Goal: Task Accomplishment & Management: Manage account settings

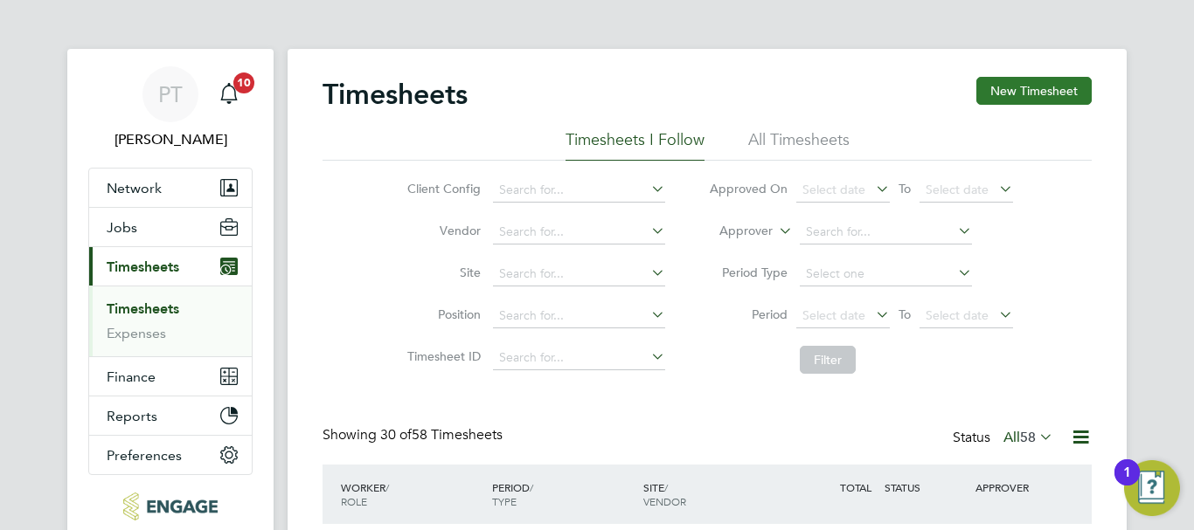
click at [1036, 82] on button "New Timesheet" at bounding box center [1033, 91] width 115 height 28
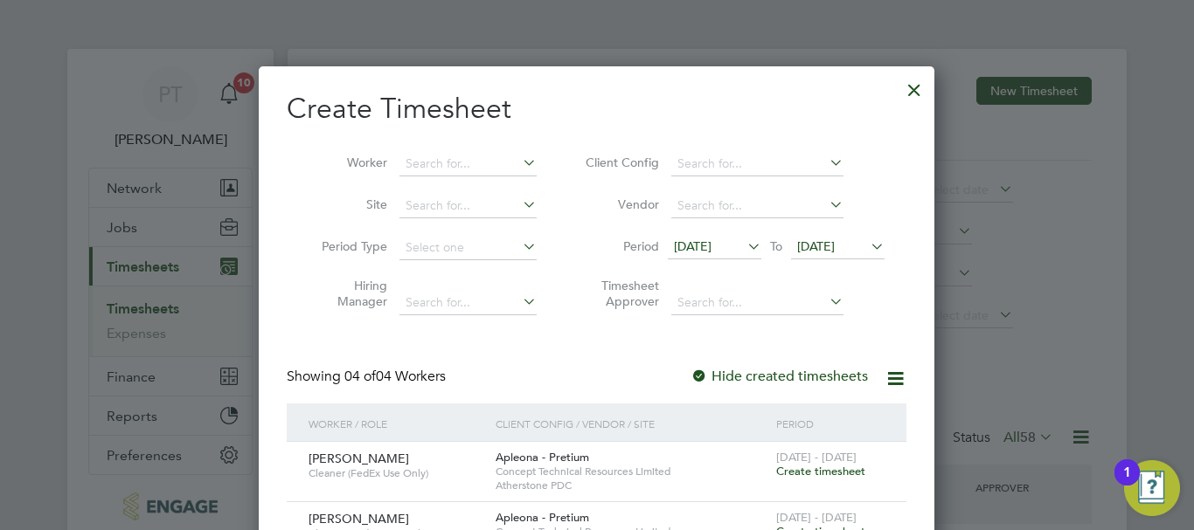
click at [835, 245] on span "[DATE]" at bounding box center [816, 247] width 38 height 16
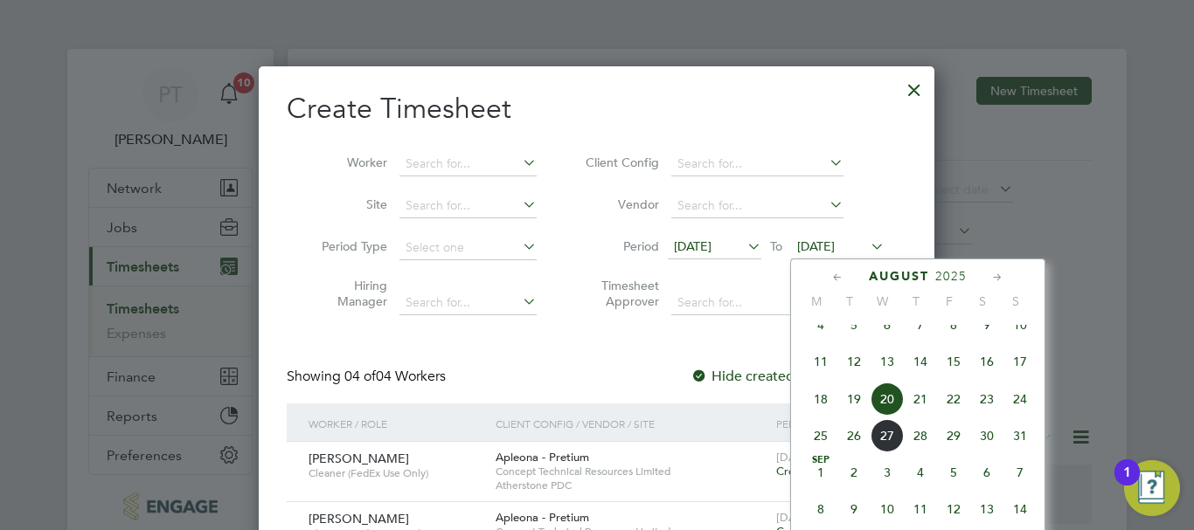
click at [954, 413] on span "22" at bounding box center [953, 399] width 33 height 33
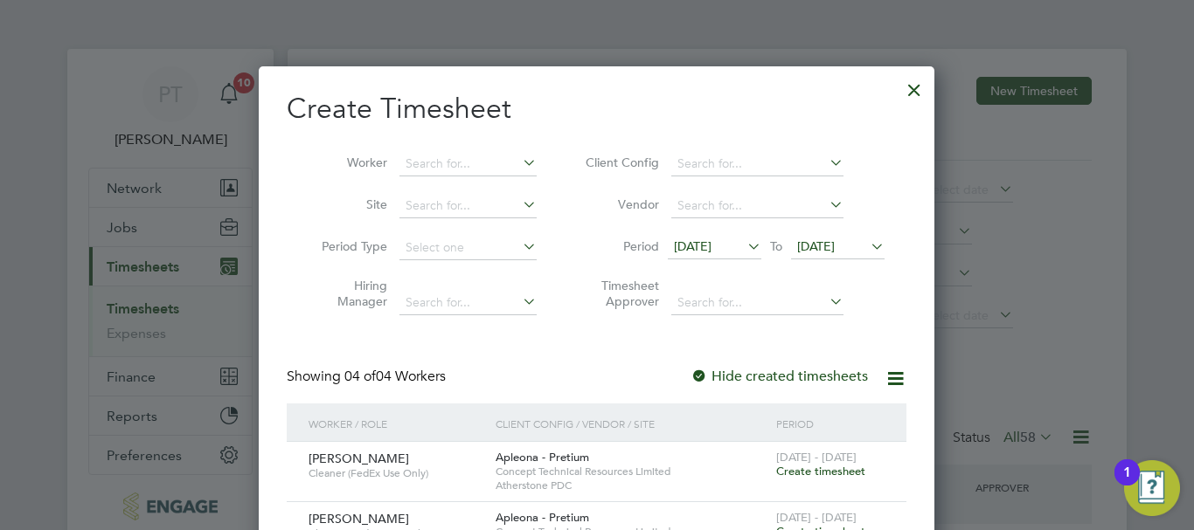
click at [867, 247] on icon at bounding box center [867, 246] width 0 height 24
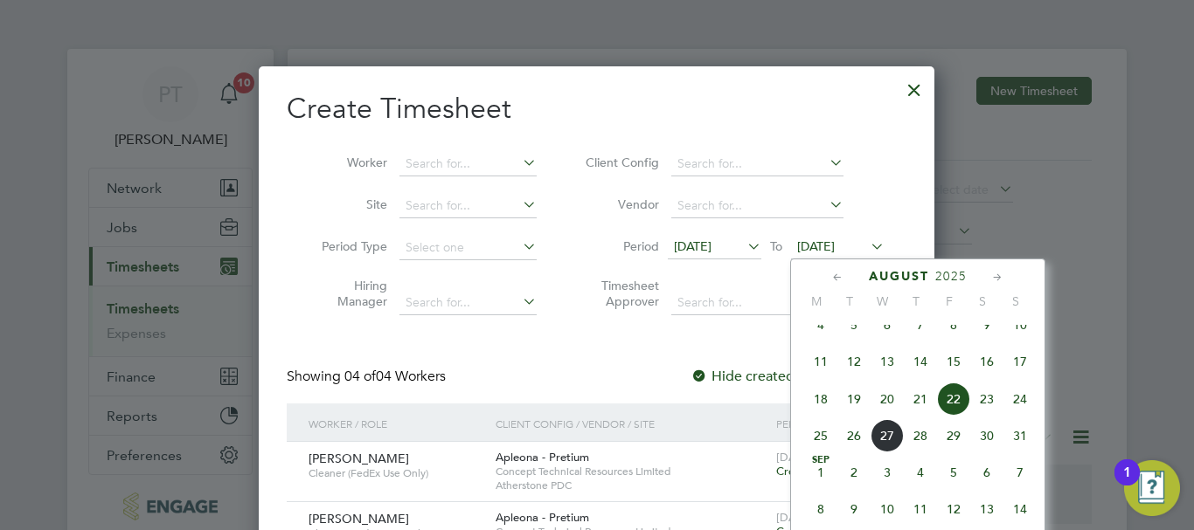
drag, startPoint x: 858, startPoint y: 410, endPoint x: 842, endPoint y: 414, distance: 16.3
drag, startPoint x: 842, startPoint y: 414, endPoint x: 807, endPoint y: 365, distance: 60.7
click at [807, 365] on div "[DATE] 2 3 4 5 6 7 8 9 10 11 12 13 14 15 16 17 18 19 20 21 22 23 24 25 26 27 28…" at bounding box center [929, 364] width 258 height 184
click at [1019, 378] on span "17" at bounding box center [1019, 361] width 33 height 33
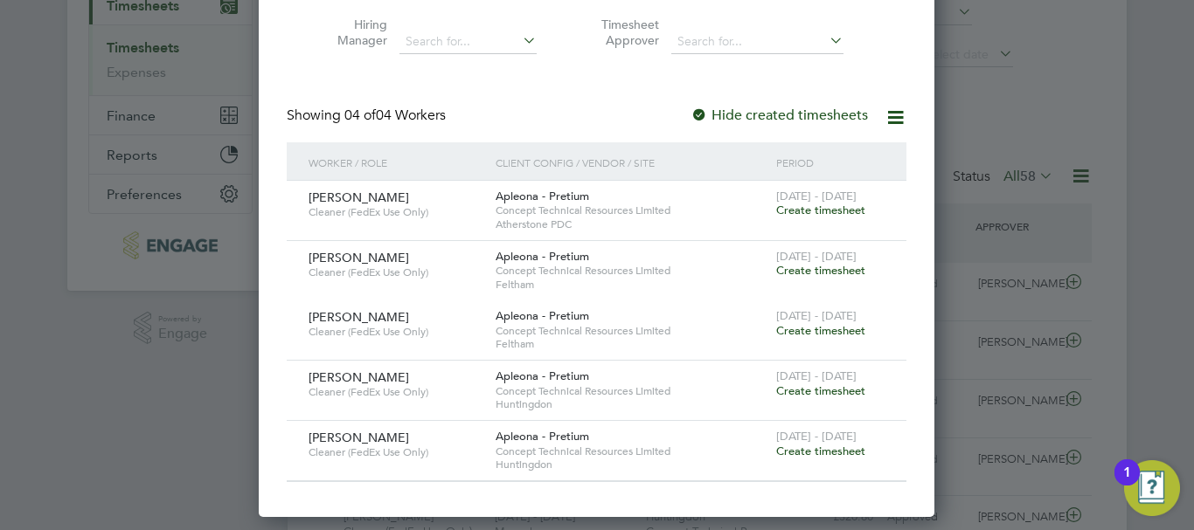
scroll to position [262, 0]
click at [1060, 101] on div at bounding box center [597, 265] width 1194 height 530
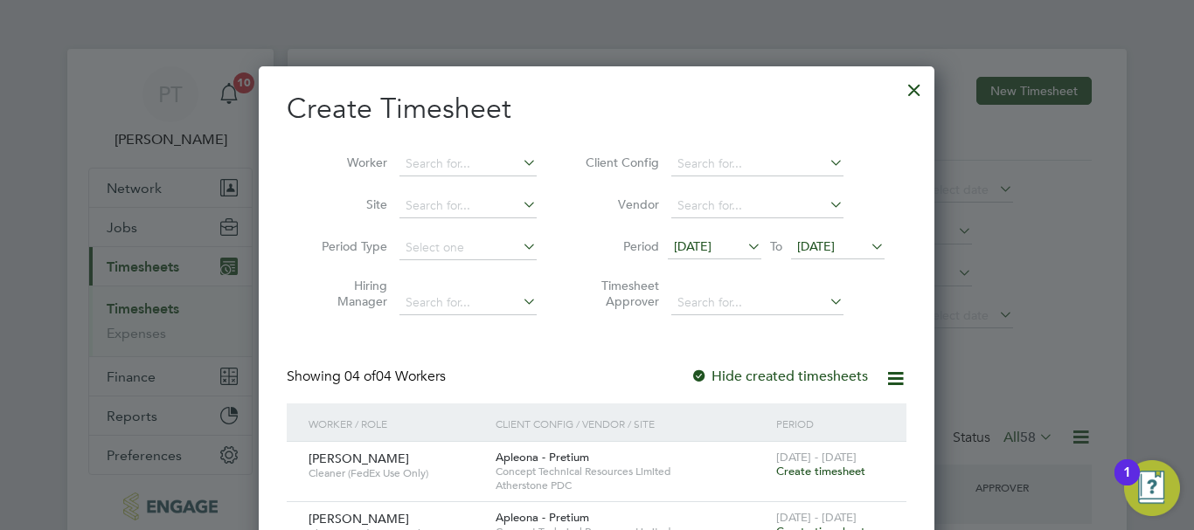
click at [911, 88] on div at bounding box center [913, 85] width 31 height 31
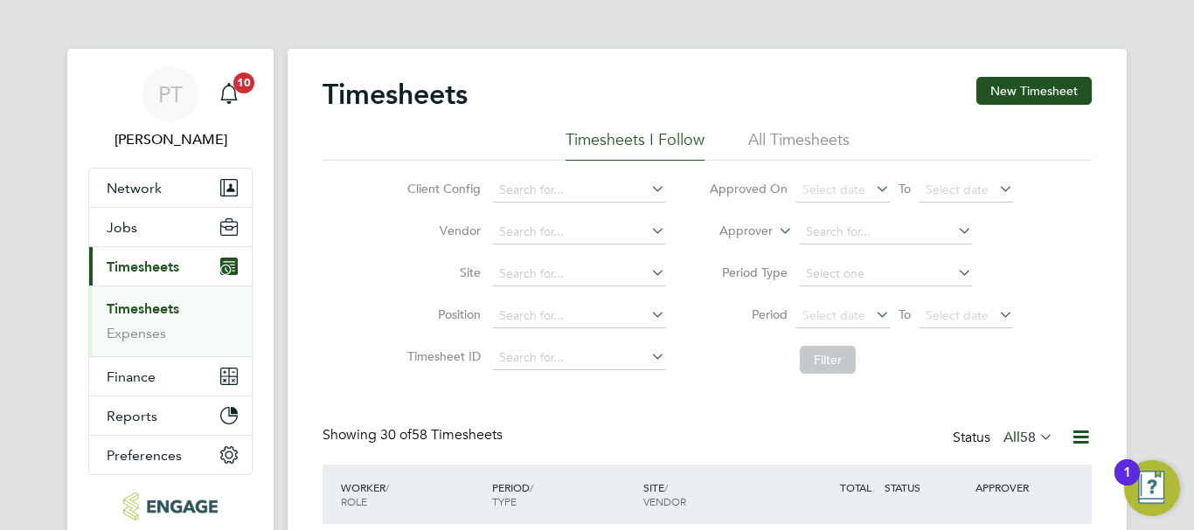
scroll to position [45, 152]
click at [134, 220] on span "Jobs" at bounding box center [122, 227] width 31 height 17
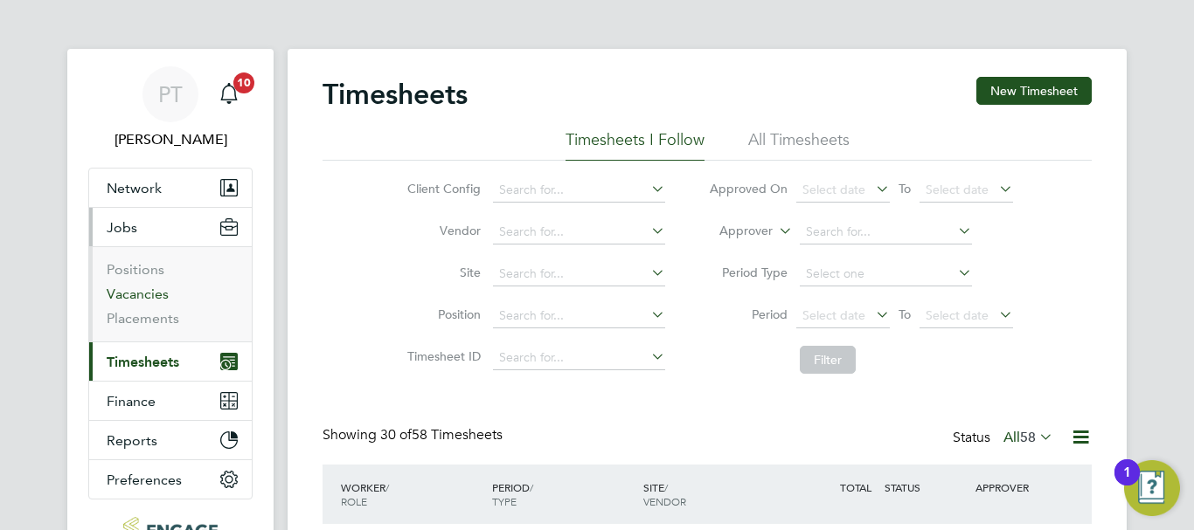
click at [148, 293] on link "Vacancies" at bounding box center [138, 294] width 62 height 17
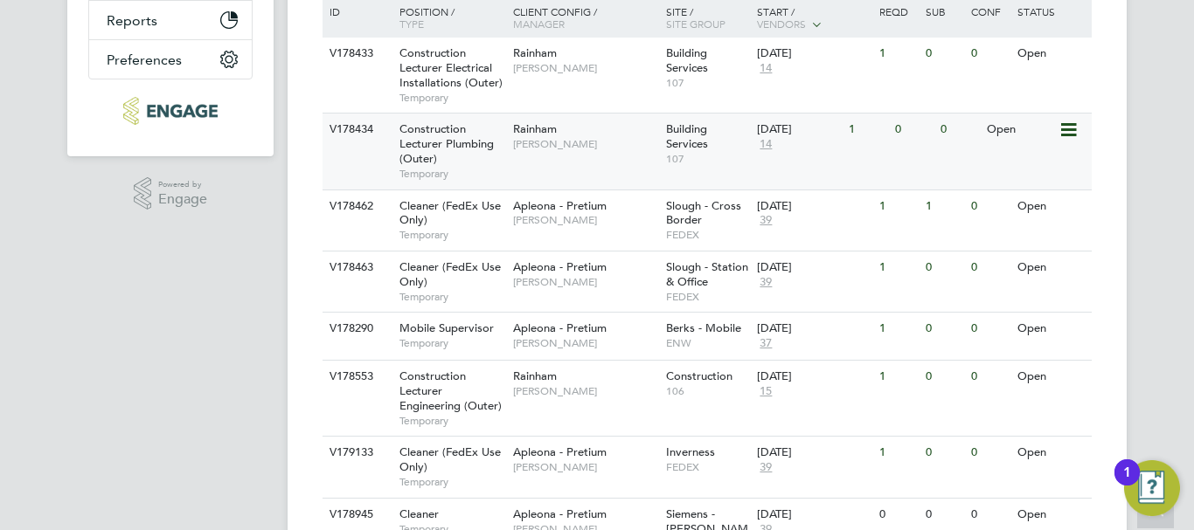
scroll to position [471, 0]
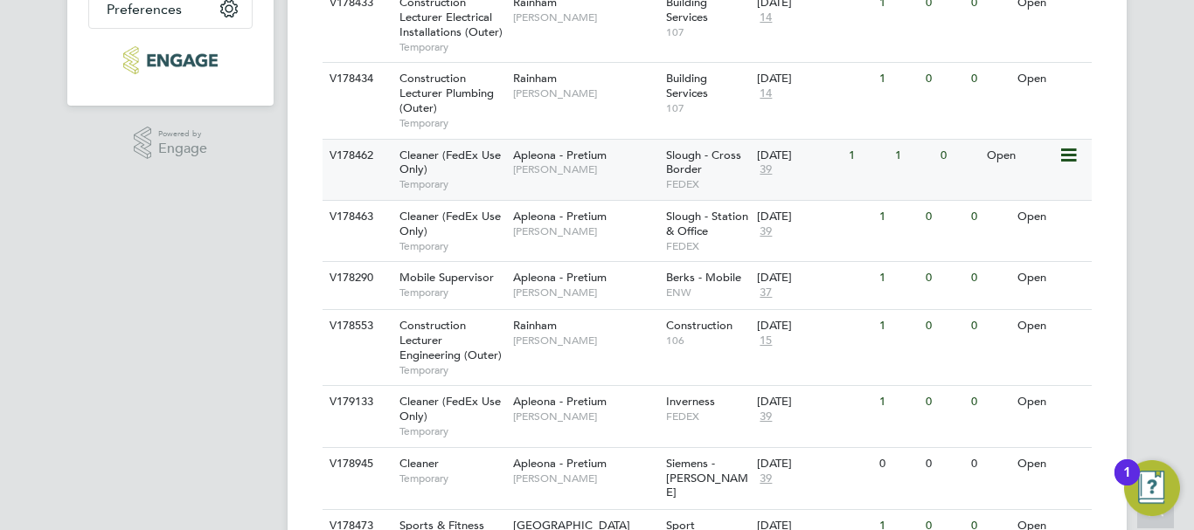
click at [1070, 154] on icon at bounding box center [1066, 155] width 17 height 21
click at [697, 153] on span "Slough - Cross Border" at bounding box center [703, 163] width 75 height 30
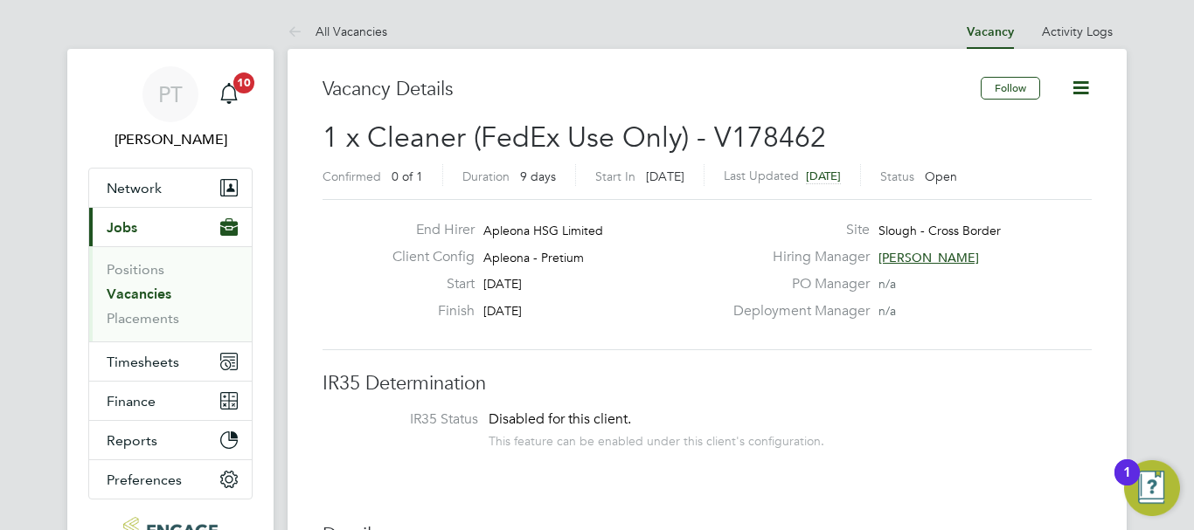
click at [149, 299] on link "Vacancies" at bounding box center [139, 294] width 65 height 17
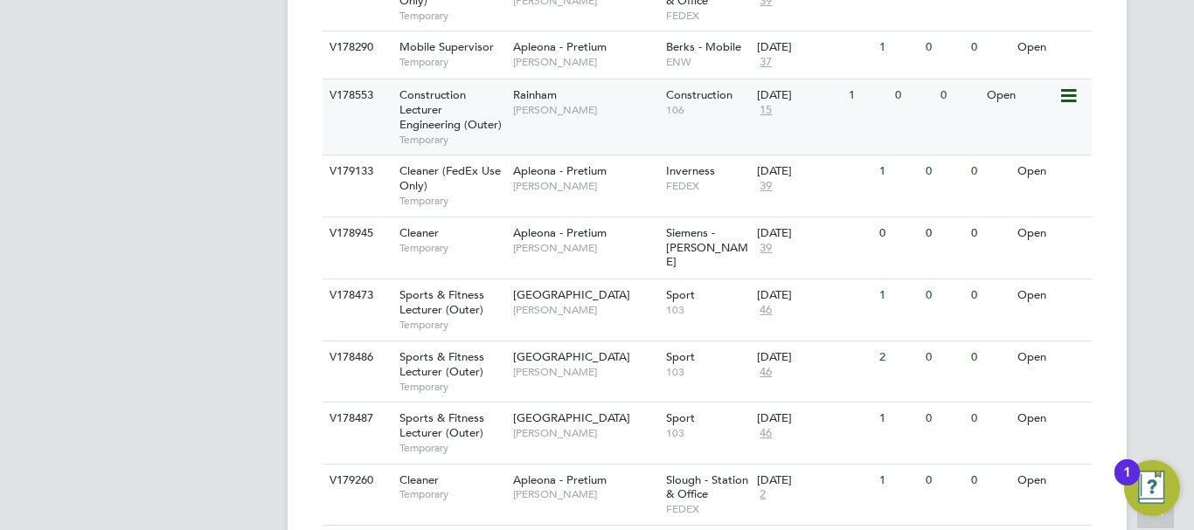
scroll to position [733, 0]
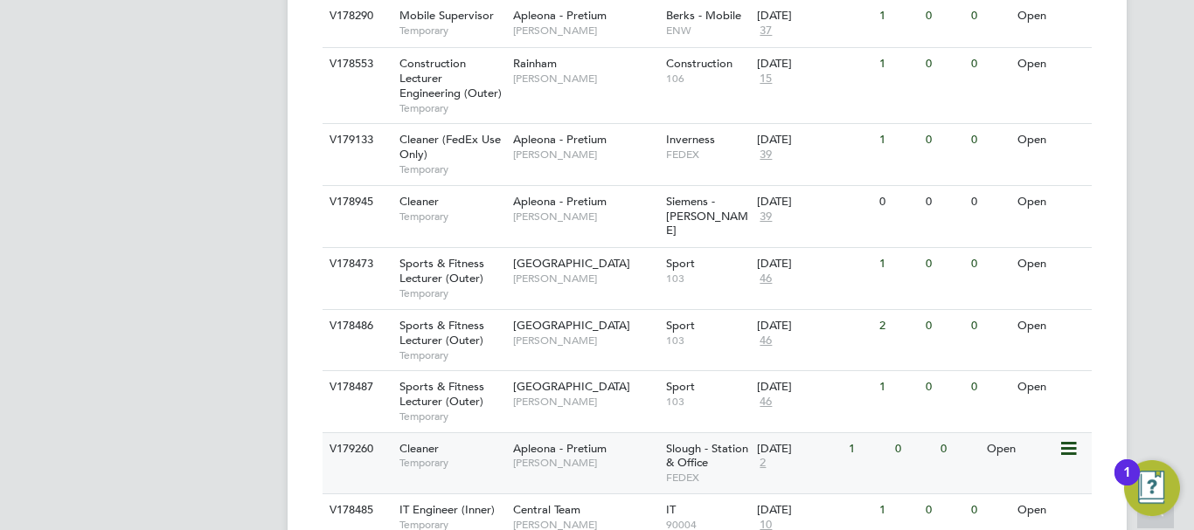
click at [1006, 437] on div "Open" at bounding box center [1020, 449] width 76 height 32
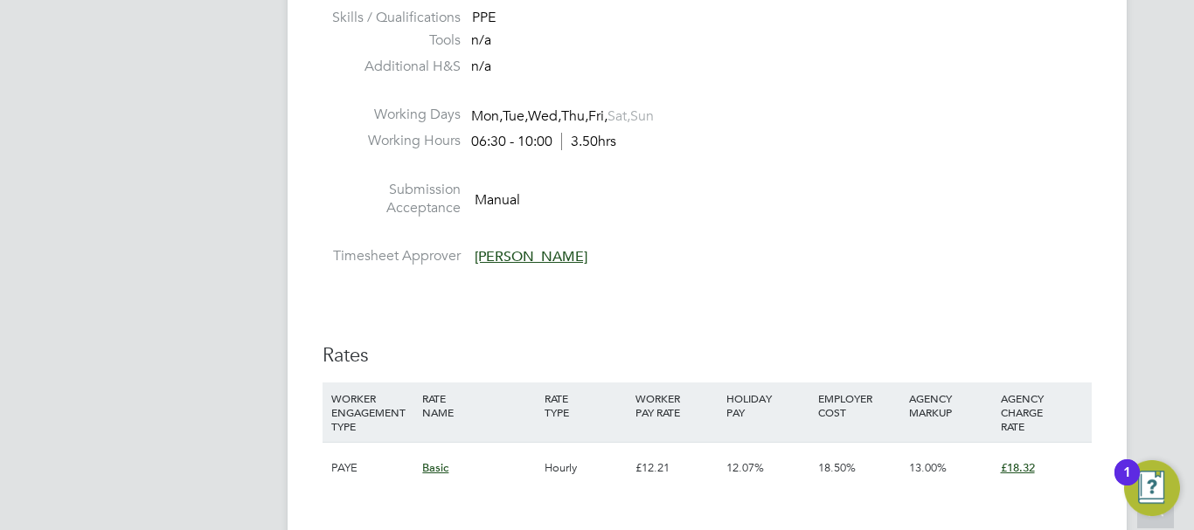
scroll to position [1486, 0]
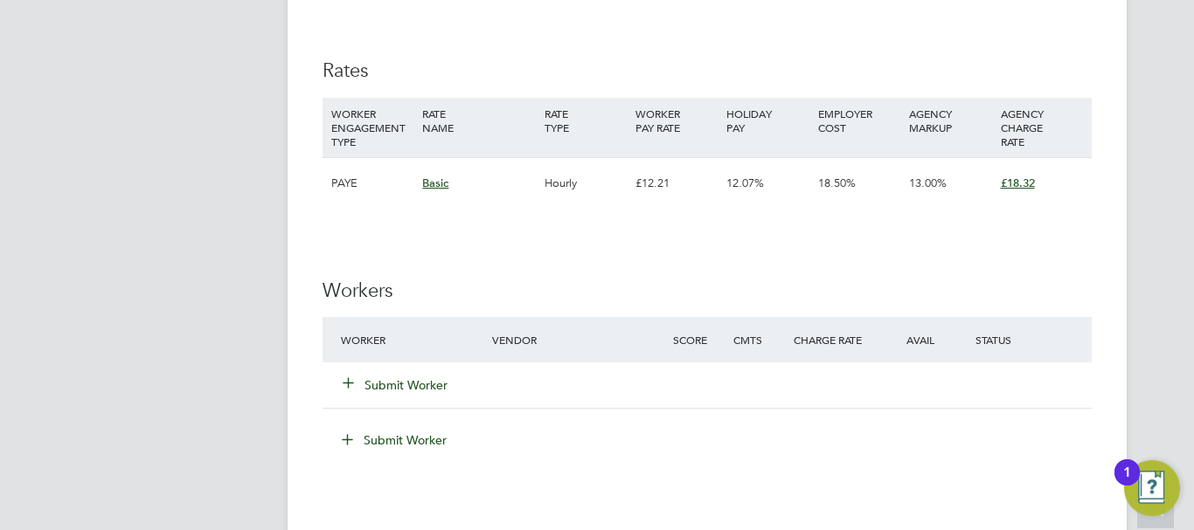
click at [414, 383] on button "Submit Worker" at bounding box center [395, 385] width 105 height 17
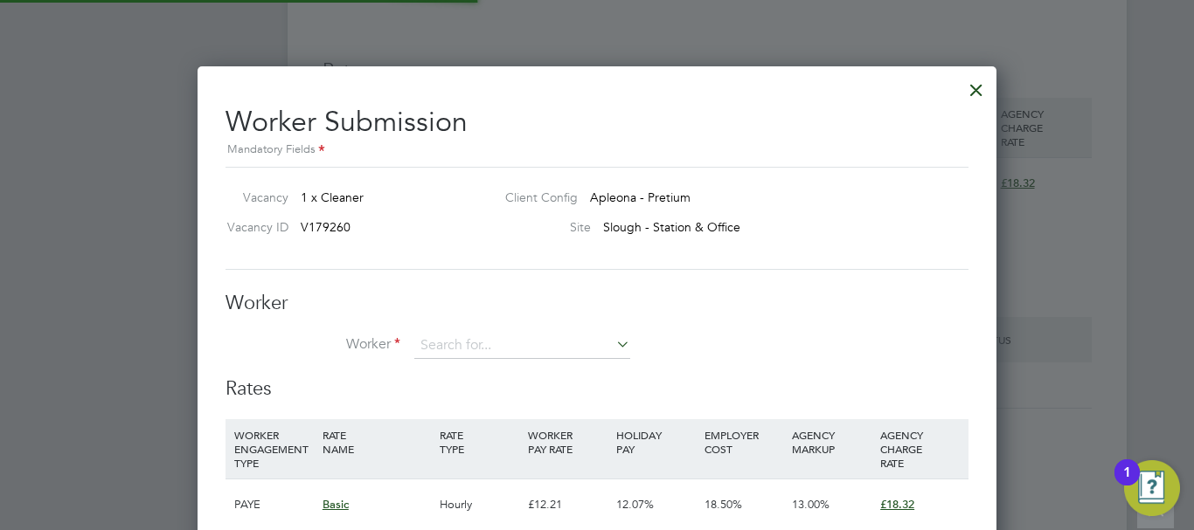
scroll to position [1061, 800]
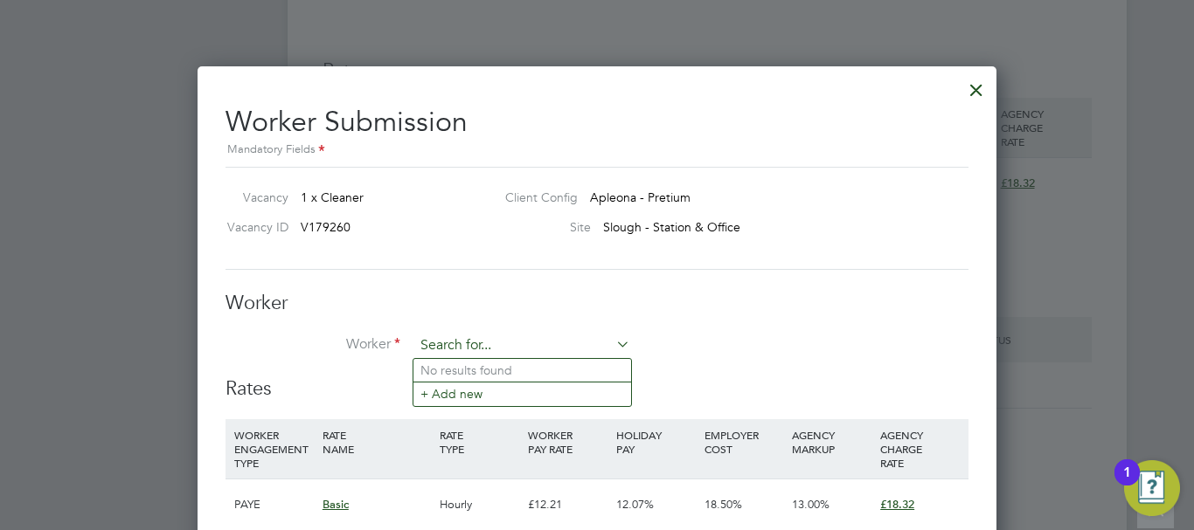
click at [461, 357] on input at bounding box center [522, 346] width 216 height 26
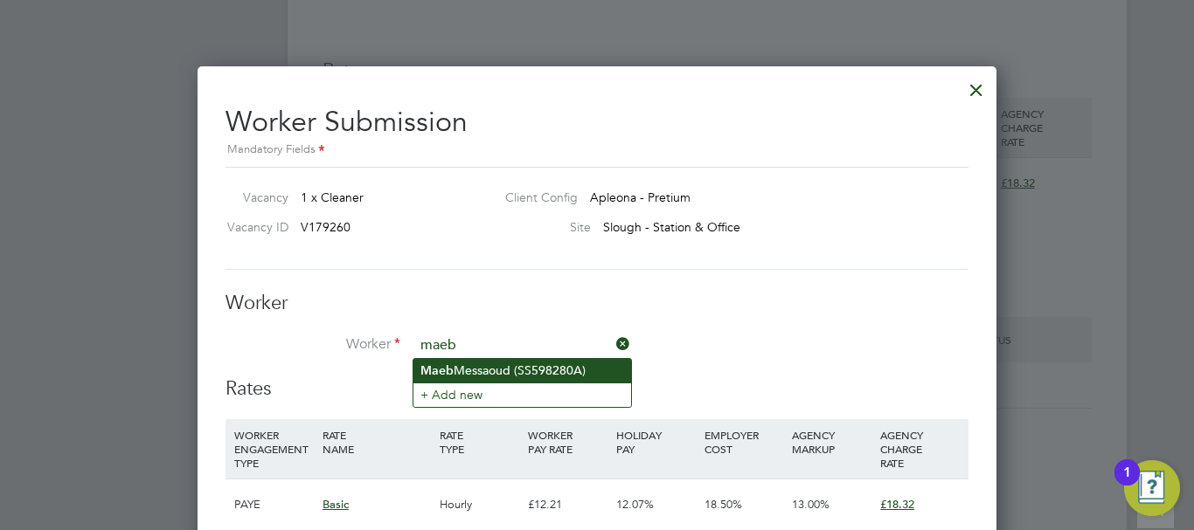
click at [489, 375] on li "Maeb Messaoud (SS598280A)" at bounding box center [522, 371] width 218 height 24
type input "Maeb Messaoud (SS598280A)"
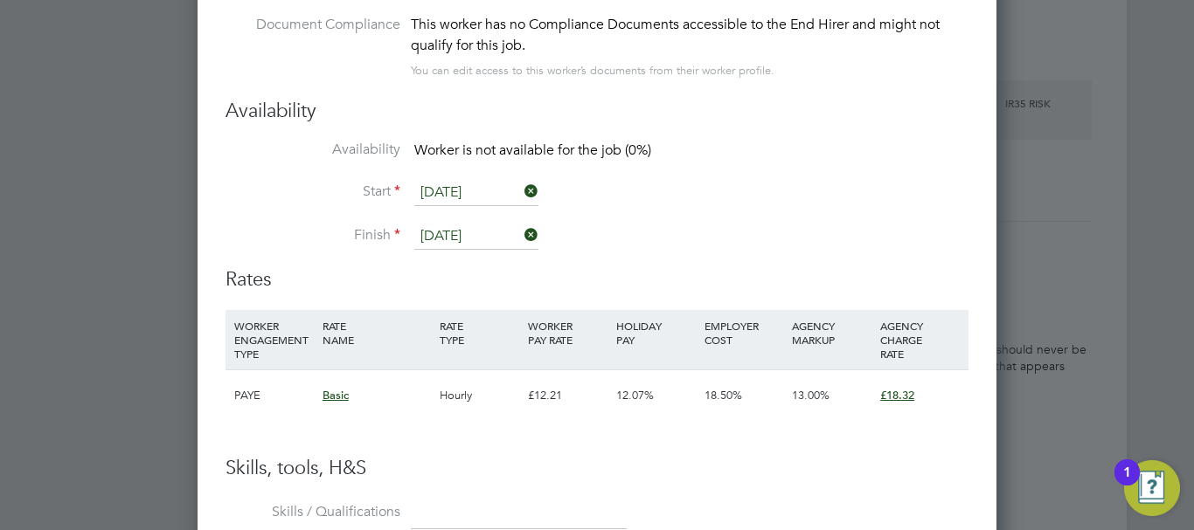
scroll to position [1949, 0]
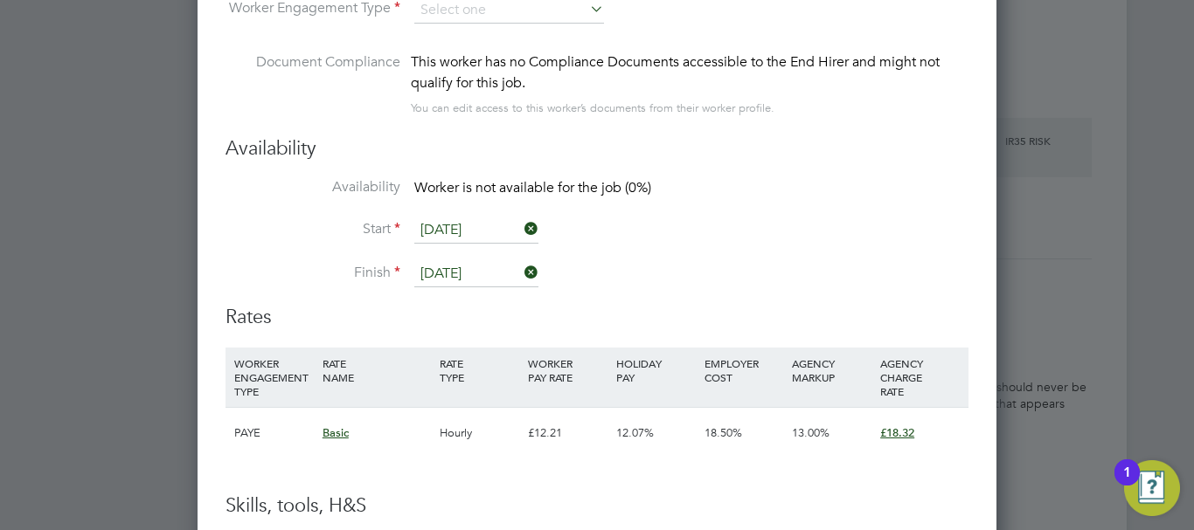
click at [521, 273] on icon at bounding box center [521, 272] width 0 height 24
click at [469, 276] on input at bounding box center [476, 274] width 124 height 26
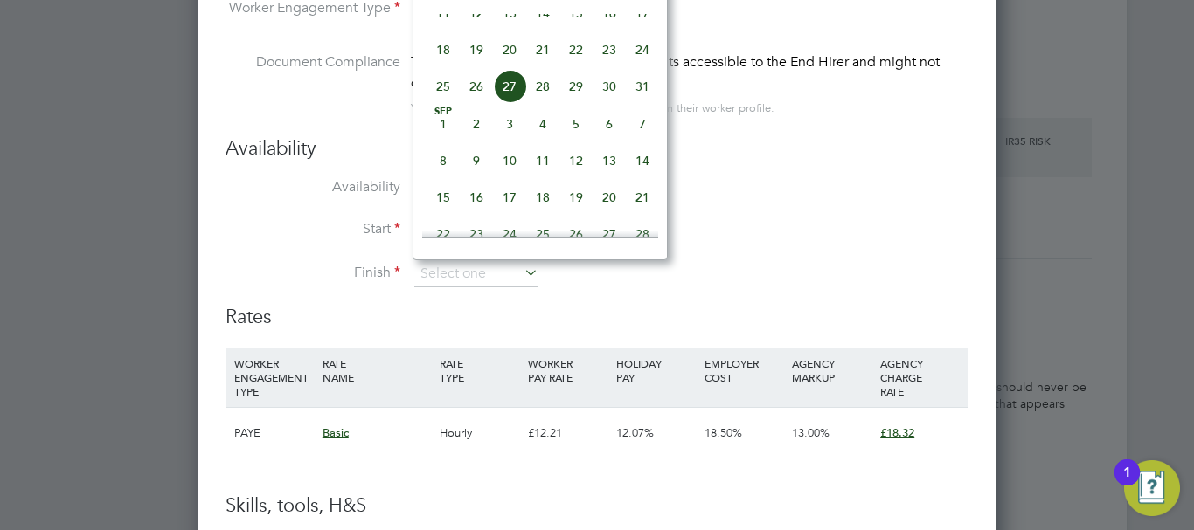
click at [510, 214] on span "17" at bounding box center [509, 197] width 33 height 33
type input "17 Sep 2025"
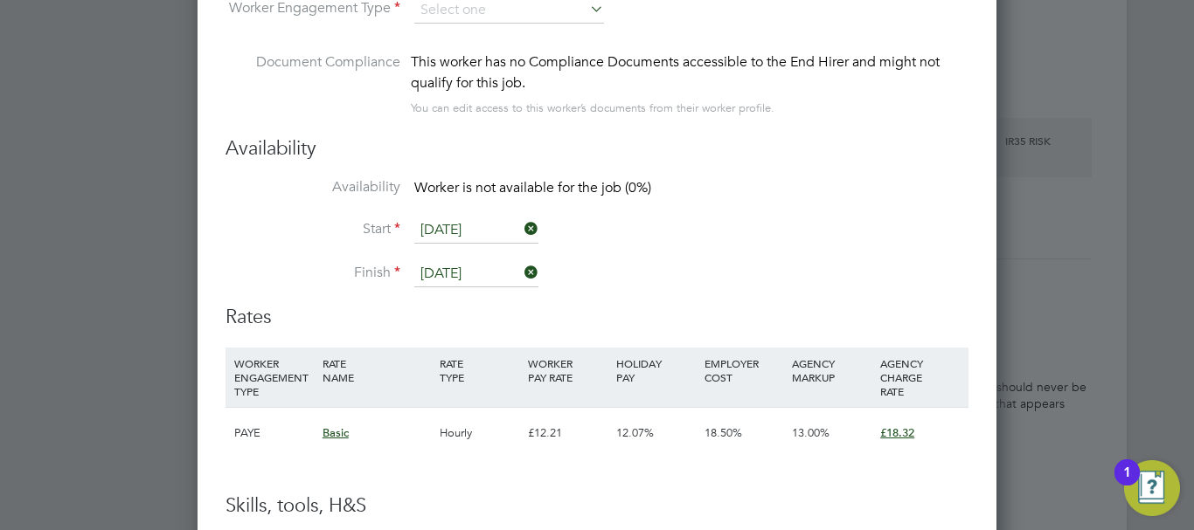
click at [780, 245] on li "Start 20 Aug 2025" at bounding box center [596, 240] width 743 height 44
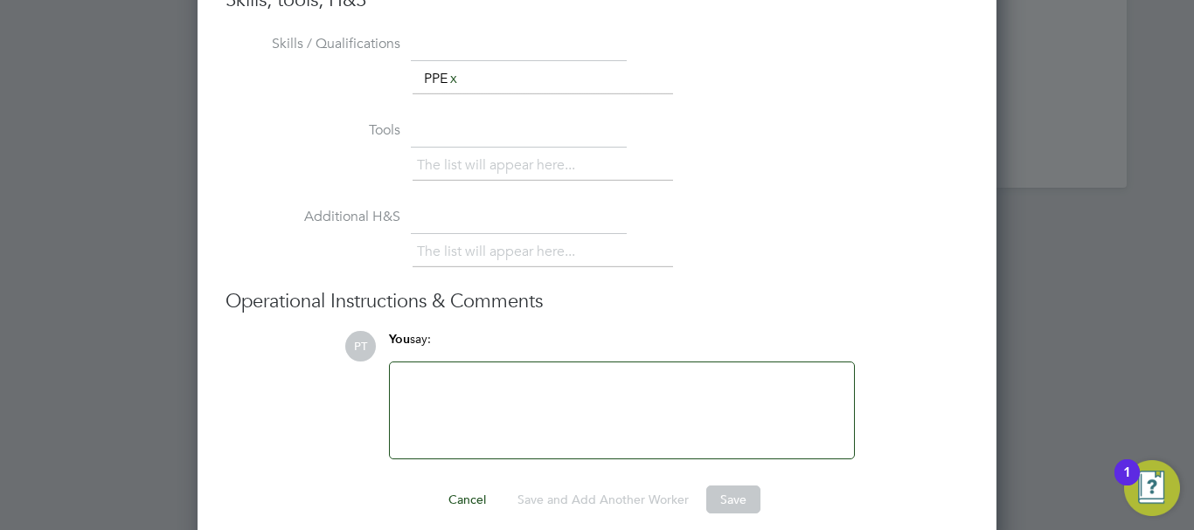
scroll to position [0, 0]
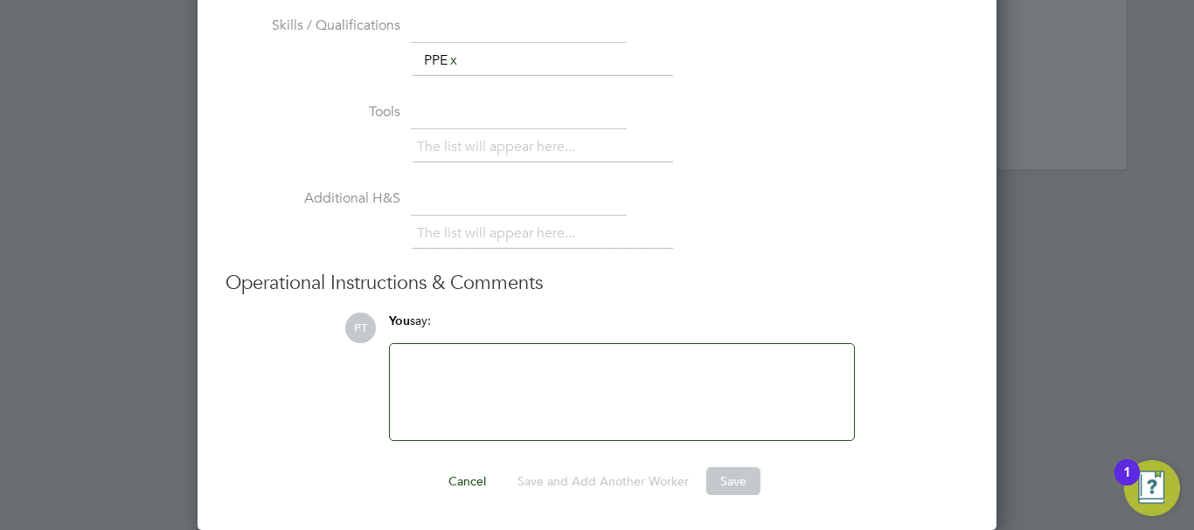
click at [643, 249] on ul "The list will appear here..." at bounding box center [542, 233] width 260 height 31
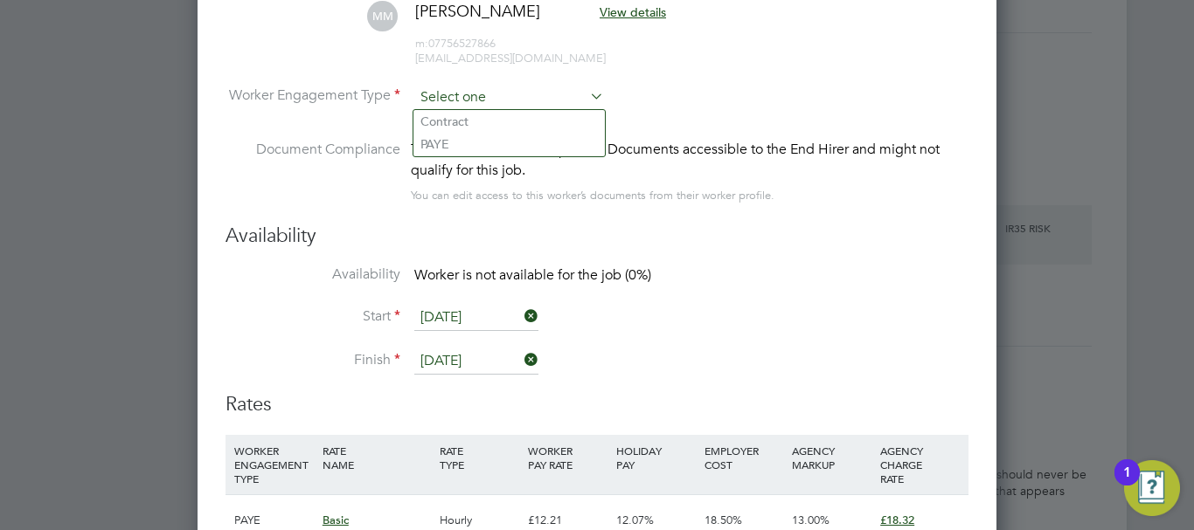
click at [554, 100] on input at bounding box center [509, 98] width 190 height 26
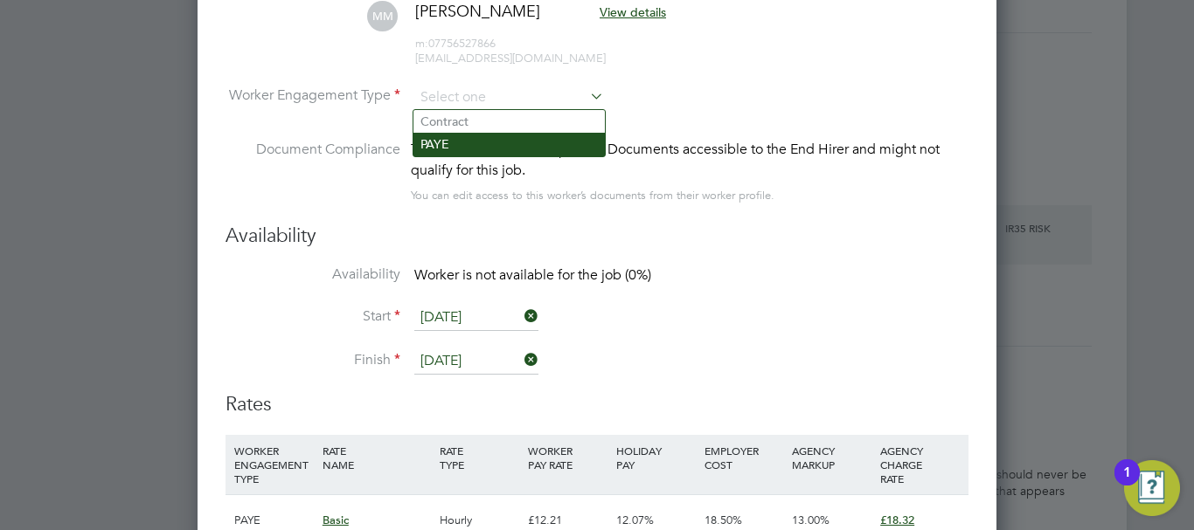
click at [505, 144] on li "PAYE" at bounding box center [508, 144] width 191 height 23
type input "PAYE"
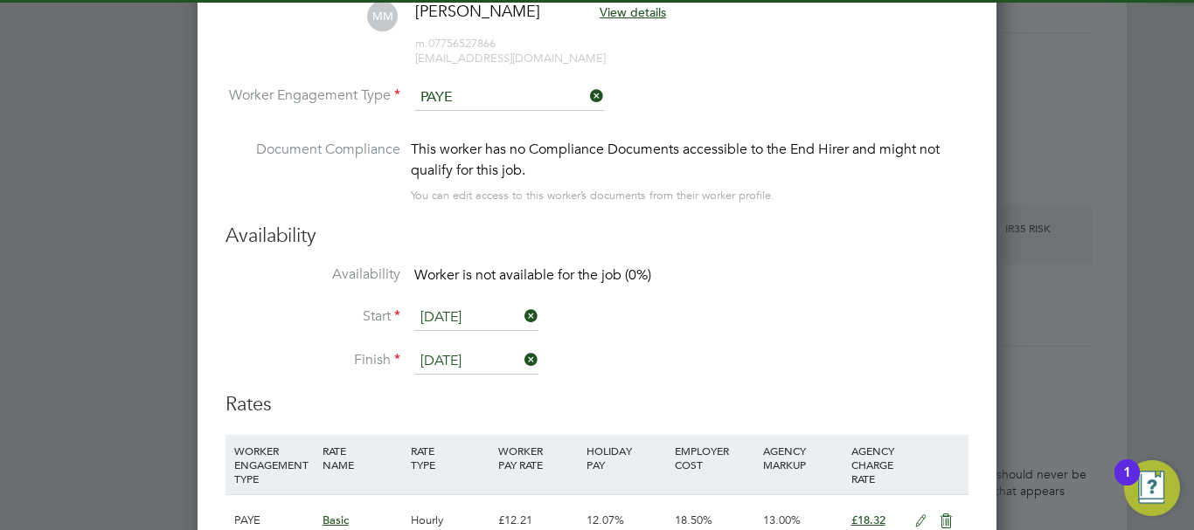
click at [716, 212] on li "Document Compliance This worker has no Compliance Documents accessible to the E…" at bounding box center [596, 181] width 743 height 85
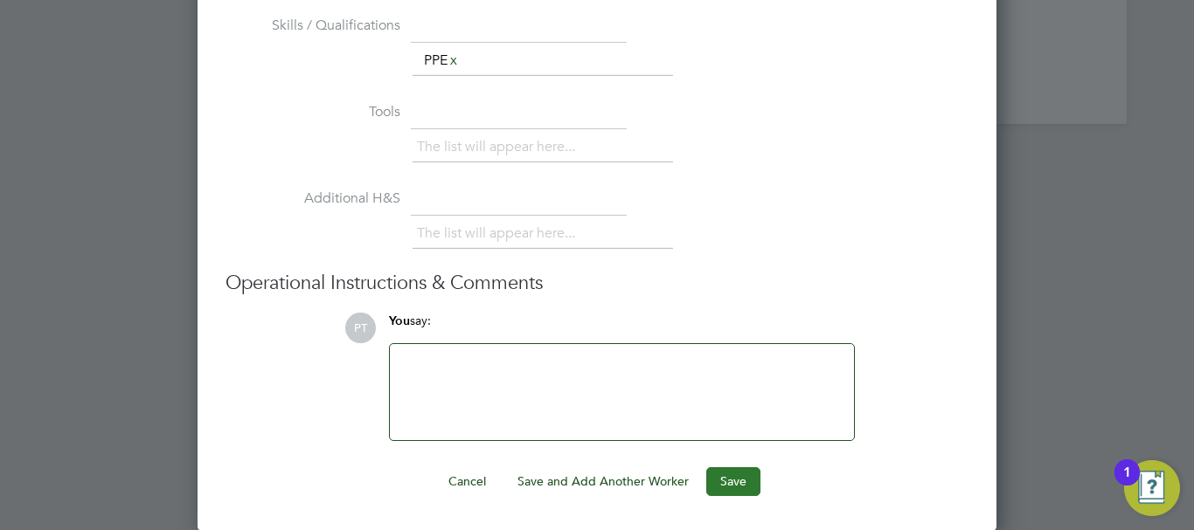
click at [728, 484] on button "Save" at bounding box center [733, 482] width 54 height 28
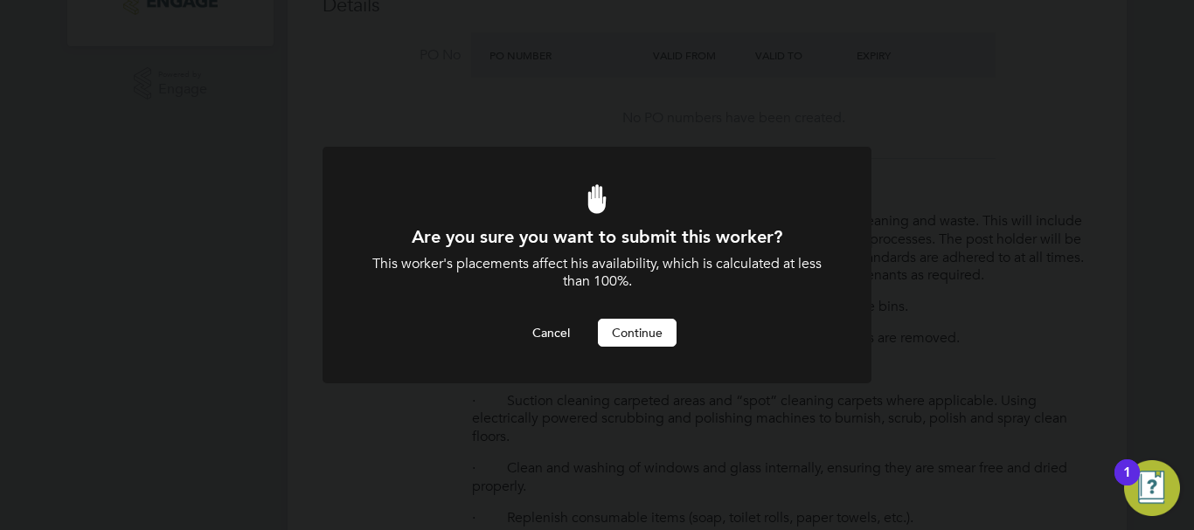
click at [638, 341] on button "Continue" at bounding box center [637, 333] width 79 height 28
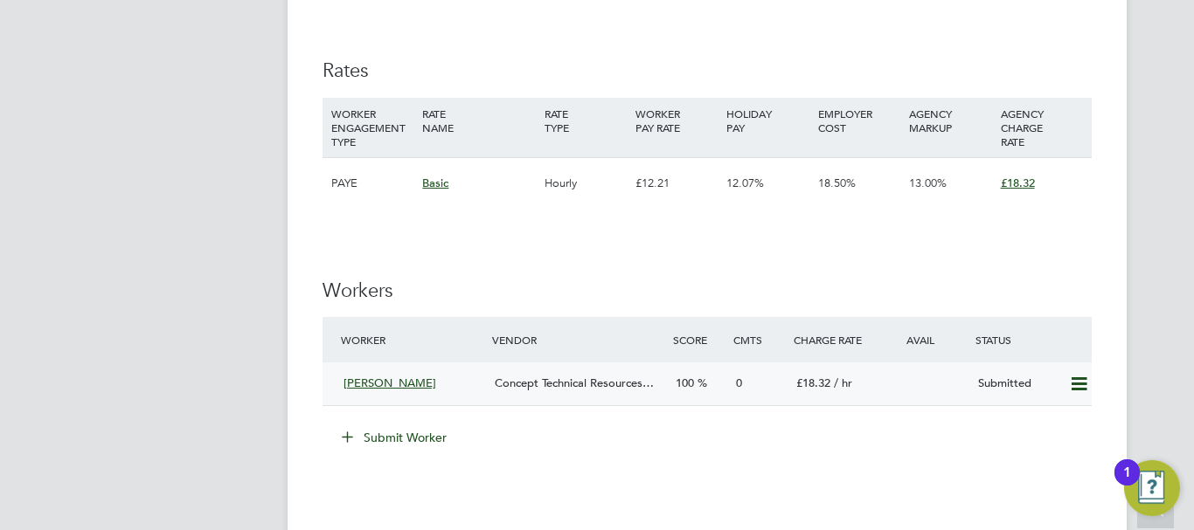
click at [1085, 385] on icon at bounding box center [1079, 385] width 22 height 14
drag, startPoint x: 766, startPoint y: 464, endPoint x: 75, endPoint y: 297, distance: 710.3
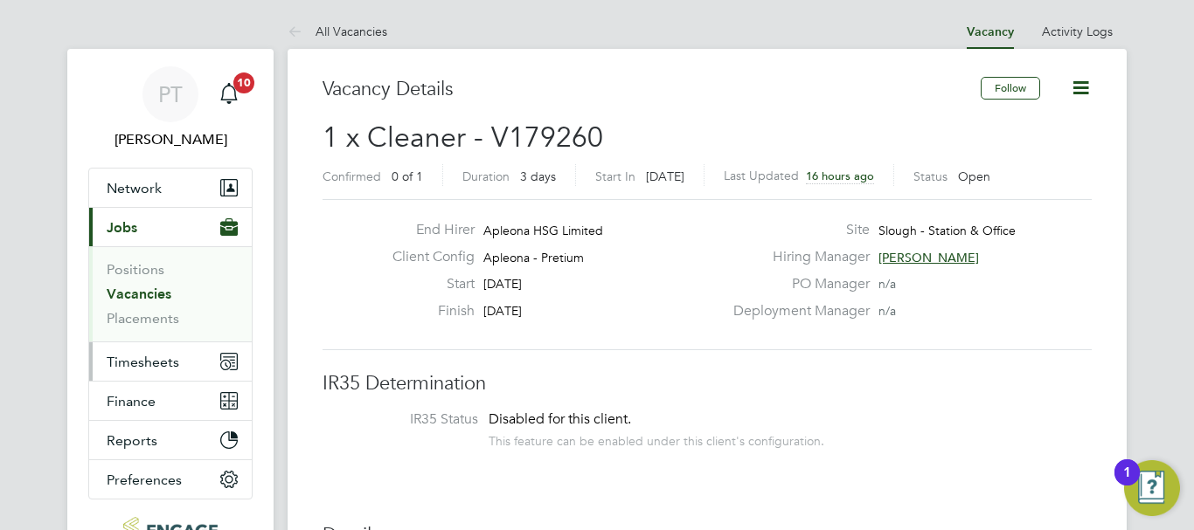
click at [153, 361] on span "Timesheets" at bounding box center [143, 362] width 73 height 17
click at [148, 359] on span "Timesheets" at bounding box center [143, 362] width 73 height 17
click at [135, 364] on span "Timesheets" at bounding box center [143, 362] width 73 height 17
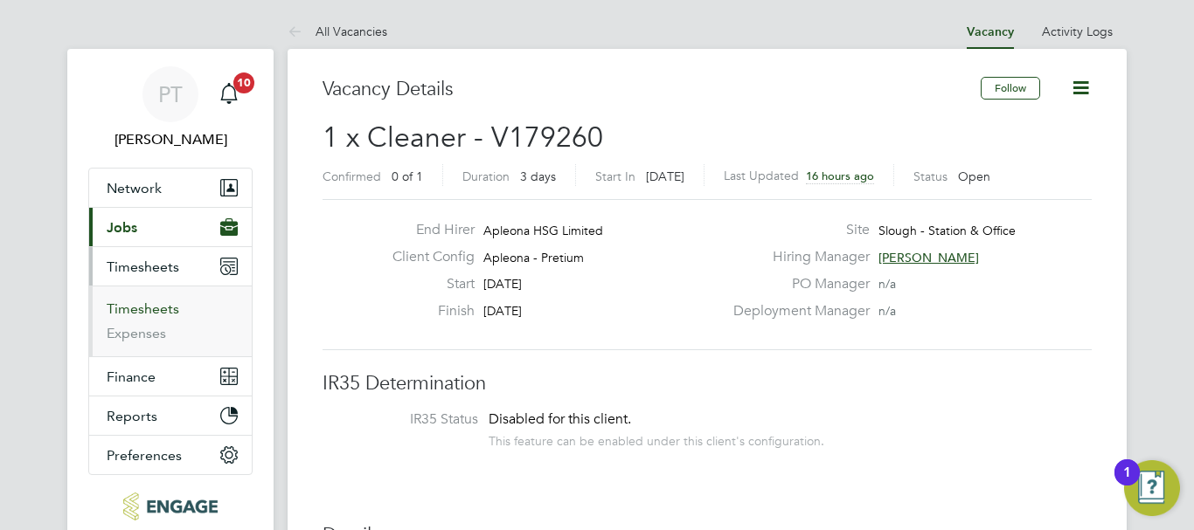
click at [150, 308] on link "Timesheets" at bounding box center [143, 309] width 73 height 17
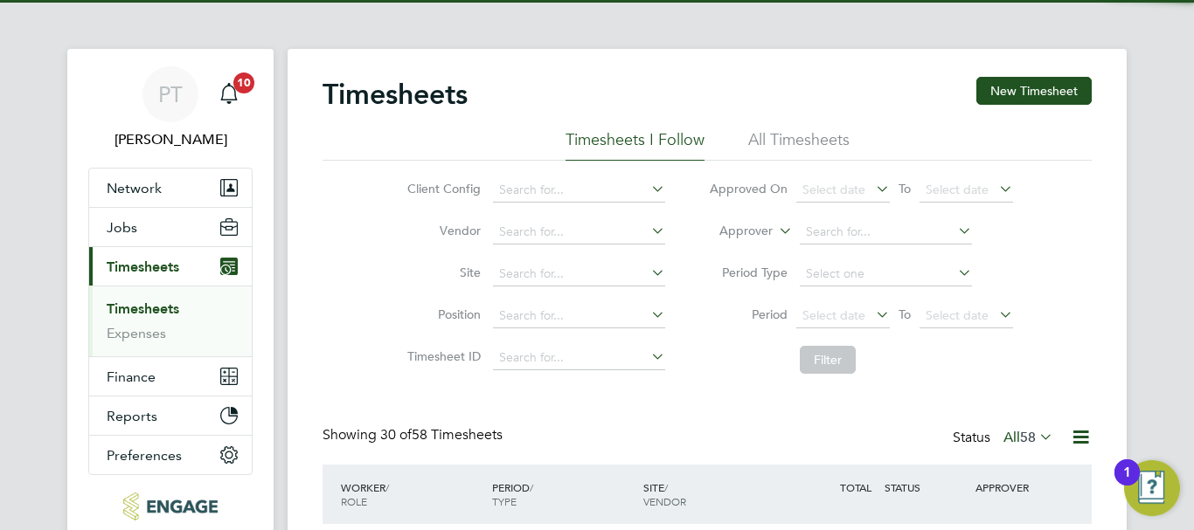
scroll to position [45, 152]
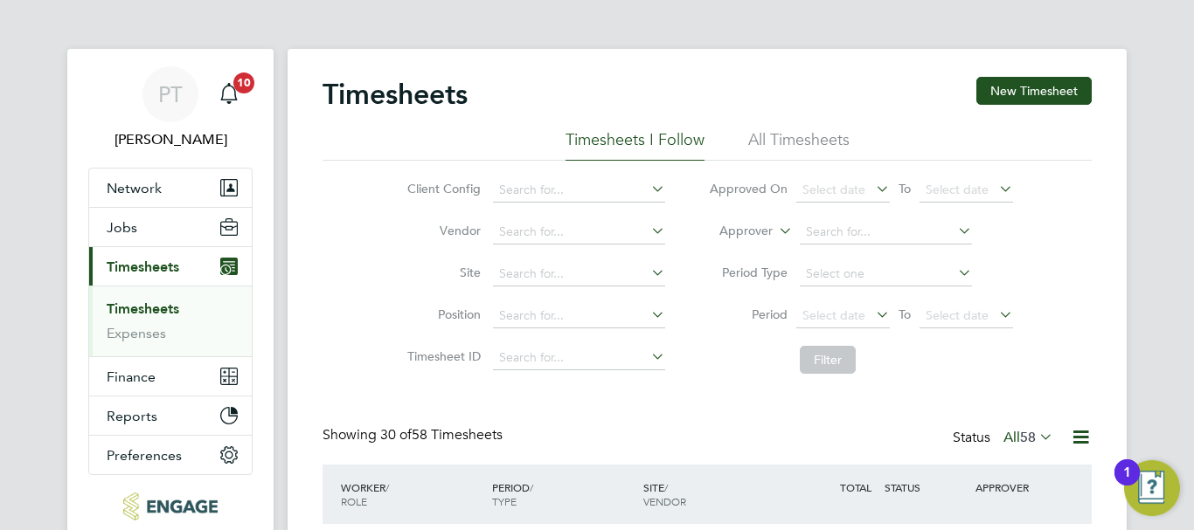
click at [995, 187] on icon at bounding box center [995, 189] width 0 height 24
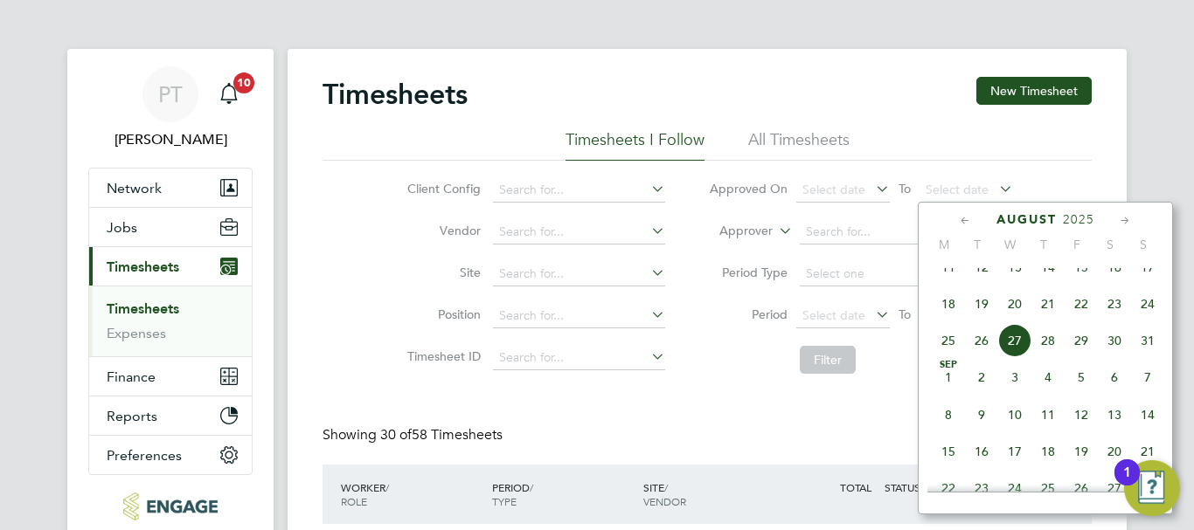
click at [995, 187] on icon at bounding box center [995, 189] width 0 height 24
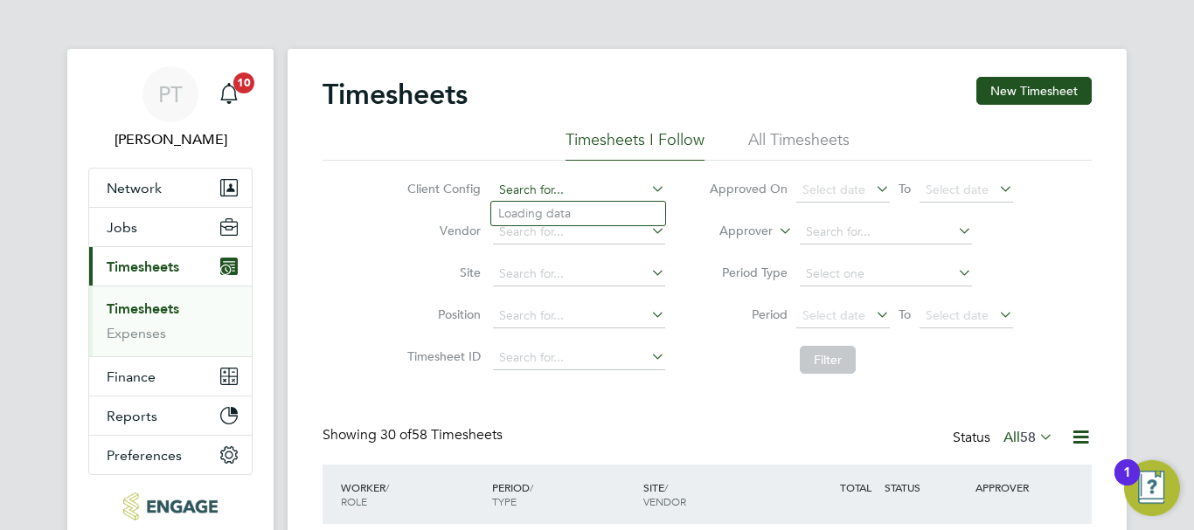
click at [579, 193] on input at bounding box center [579, 190] width 172 height 24
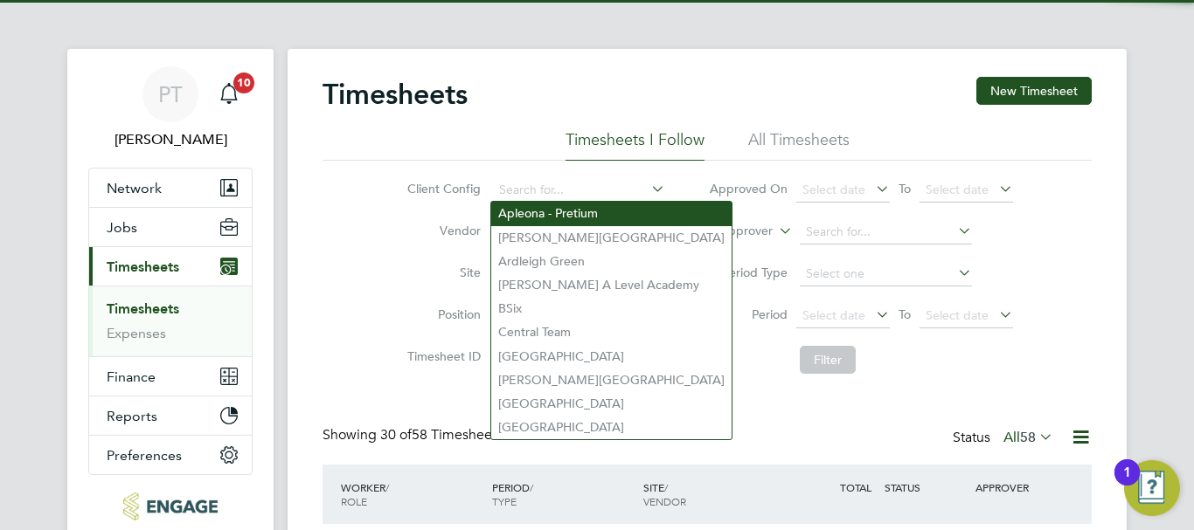
click at [579, 219] on li "Apleona - Pretium" at bounding box center [611, 214] width 240 height 24
type input "Apleona - Pretium"
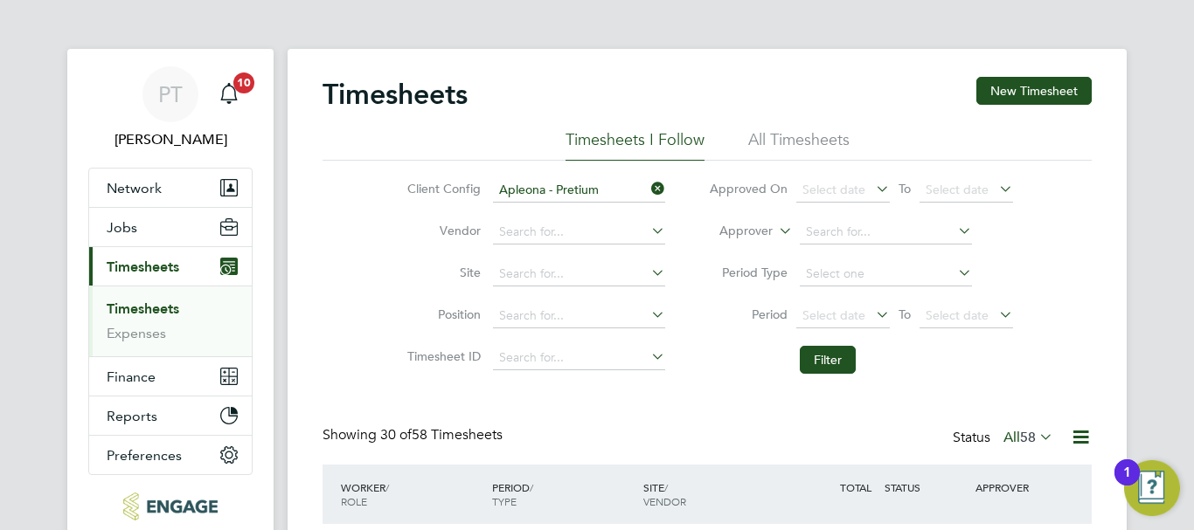
click at [995, 313] on icon at bounding box center [995, 314] width 0 height 24
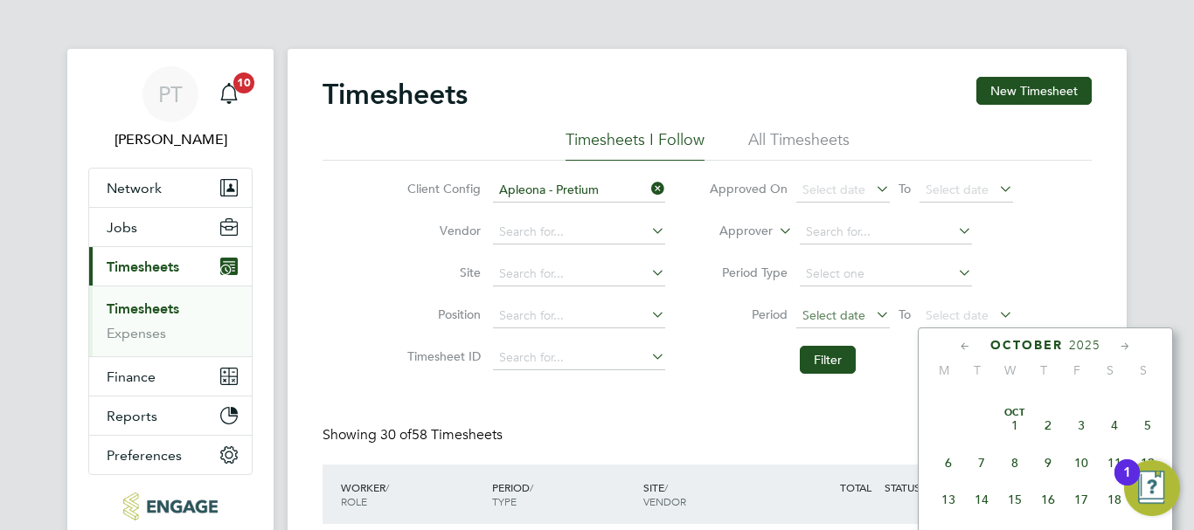
click at [858, 313] on span "Select date" at bounding box center [833, 316] width 63 height 16
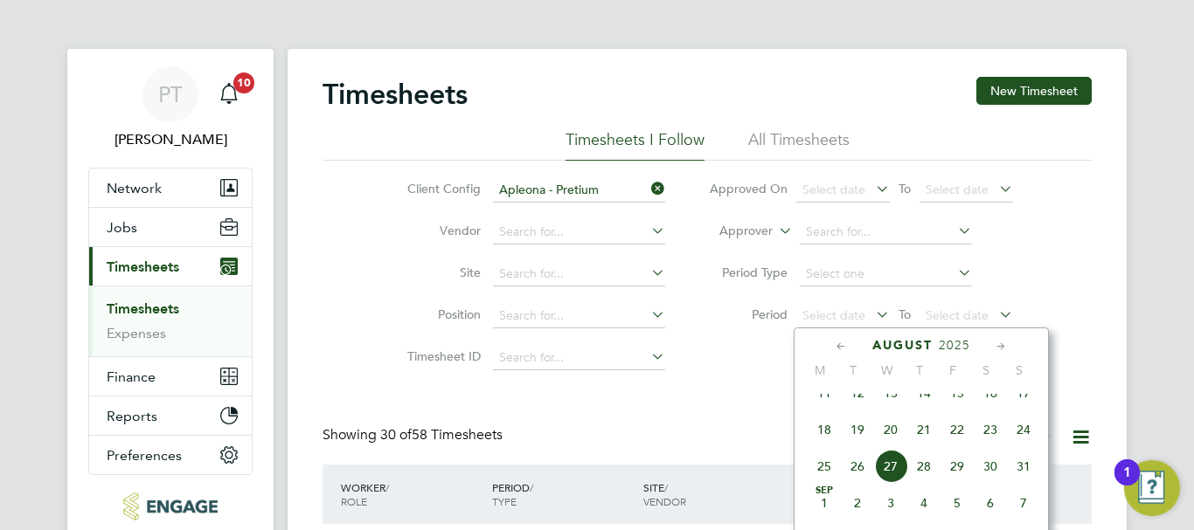
click at [959, 408] on span "15" at bounding box center [956, 393] width 33 height 33
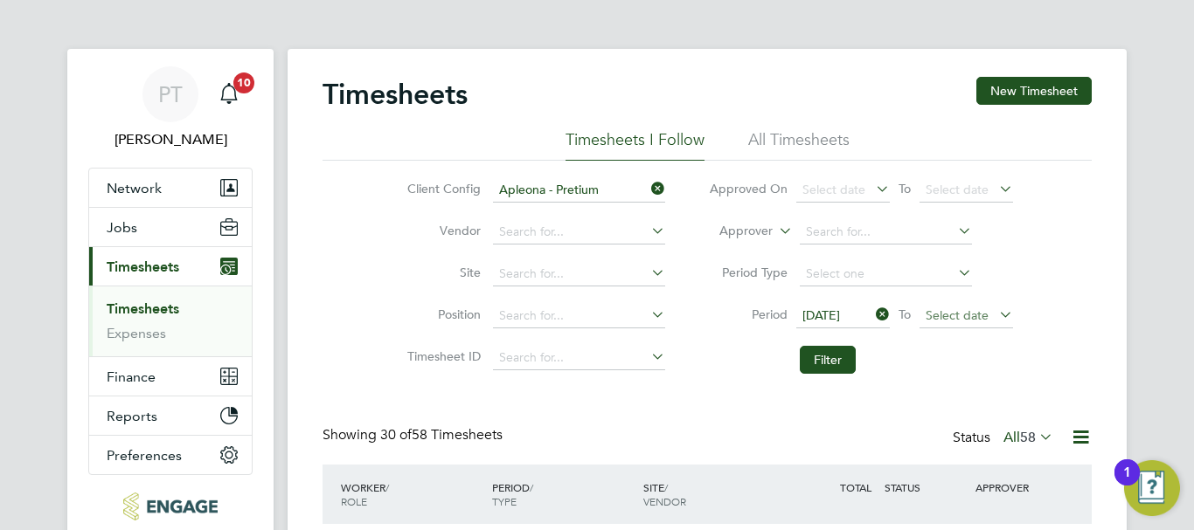
click at [960, 315] on span "Select date" at bounding box center [956, 316] width 63 height 16
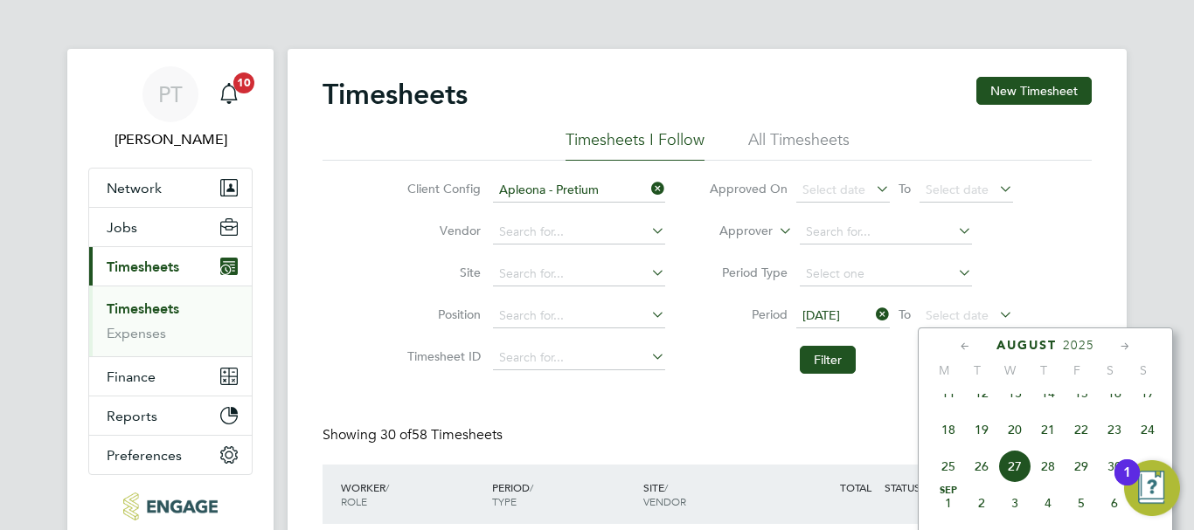
click at [1079, 447] on span "22" at bounding box center [1080, 429] width 33 height 33
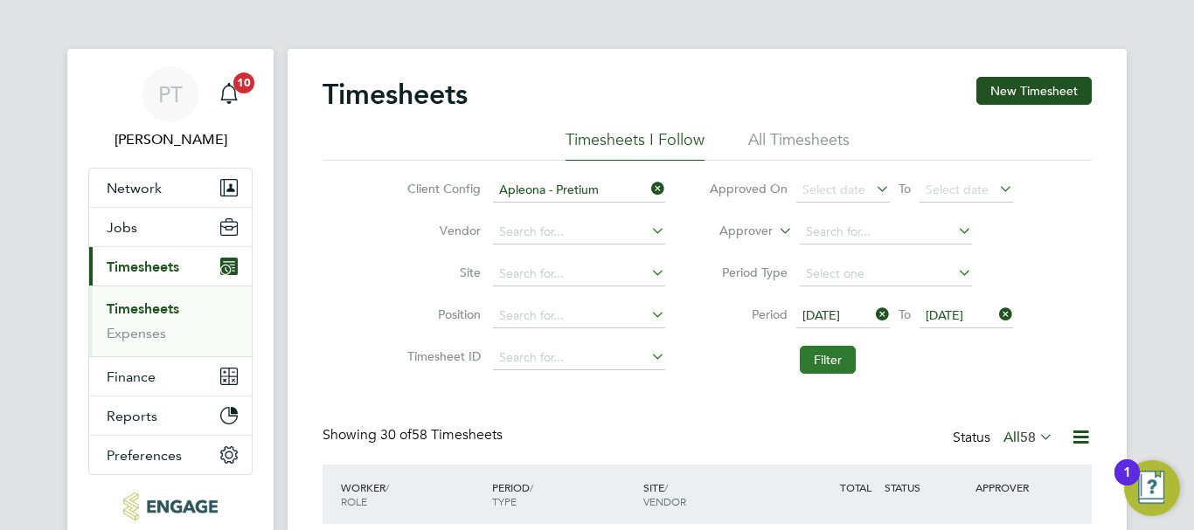
click at [824, 359] on button "Filter" at bounding box center [828, 360] width 56 height 28
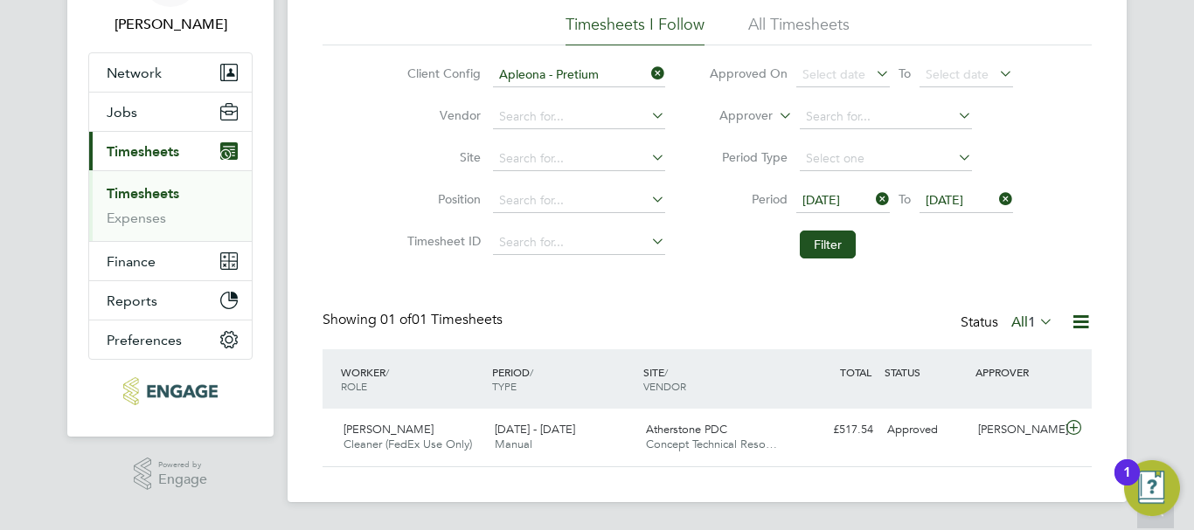
click at [835, 29] on li "All Timesheets" at bounding box center [798, 29] width 101 height 31
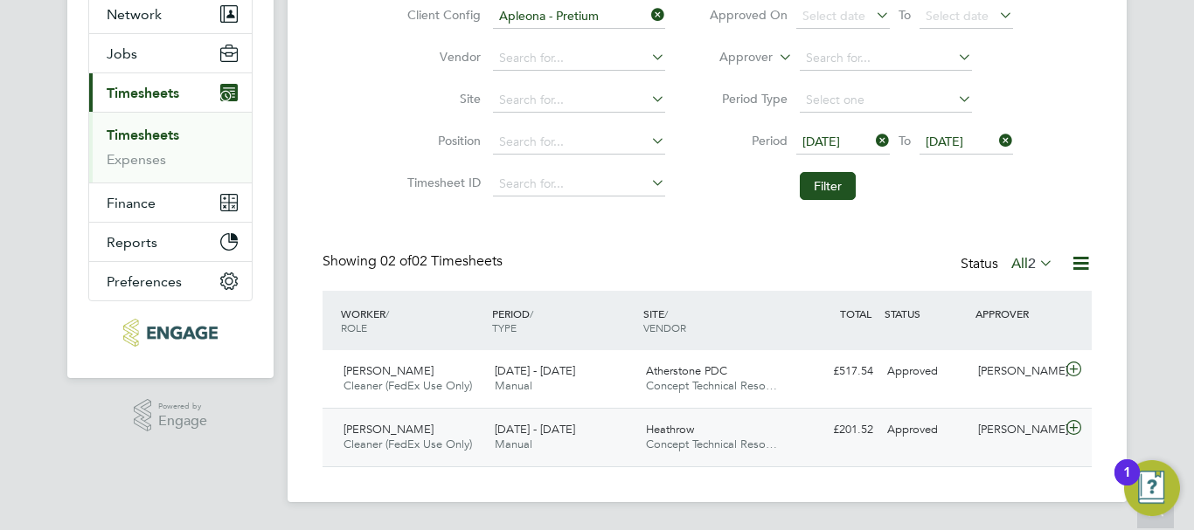
click at [423, 426] on span "[PERSON_NAME]" at bounding box center [388, 429] width 90 height 15
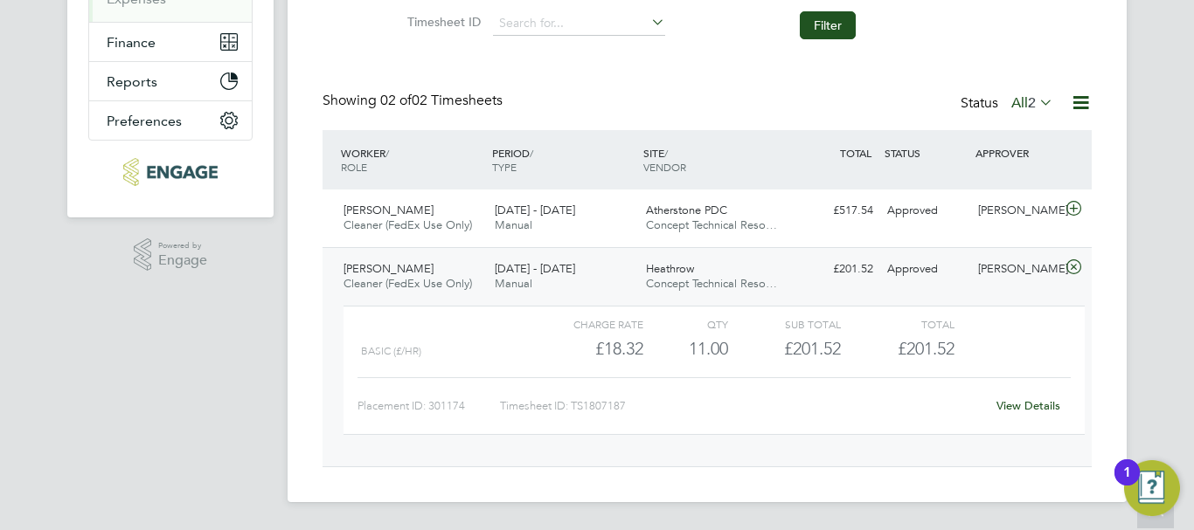
click at [550, 271] on span "[DATE] - [DATE]" at bounding box center [535, 268] width 80 height 15
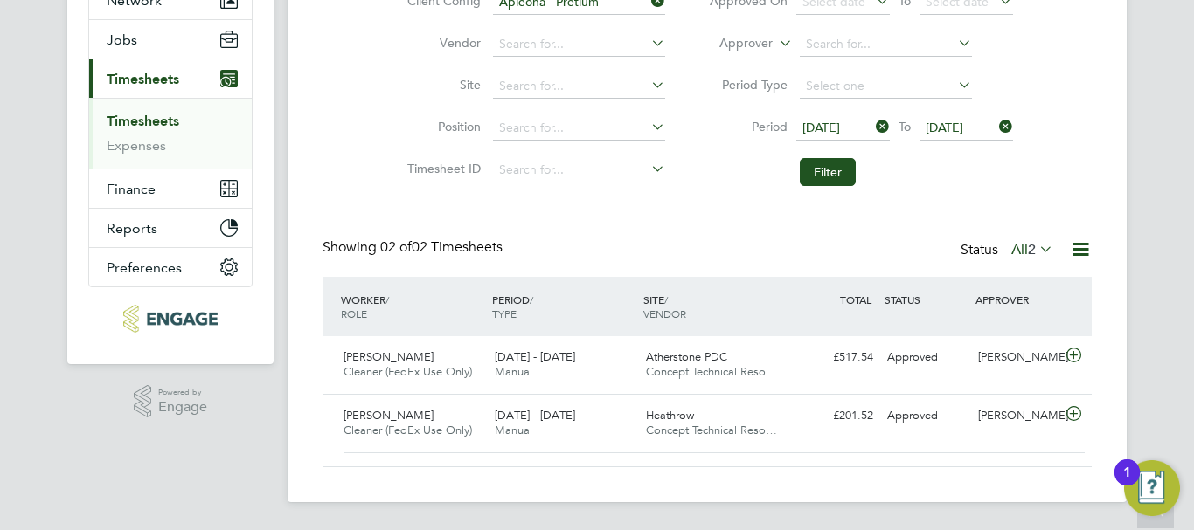
scroll to position [174, 0]
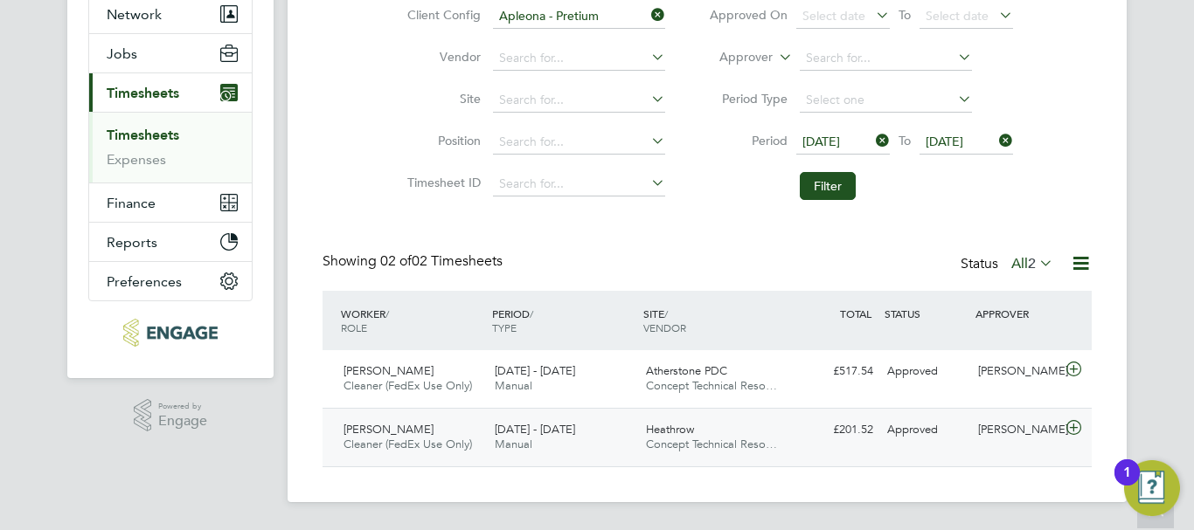
click at [570, 426] on span "[DATE] - [DATE]" at bounding box center [535, 429] width 80 height 15
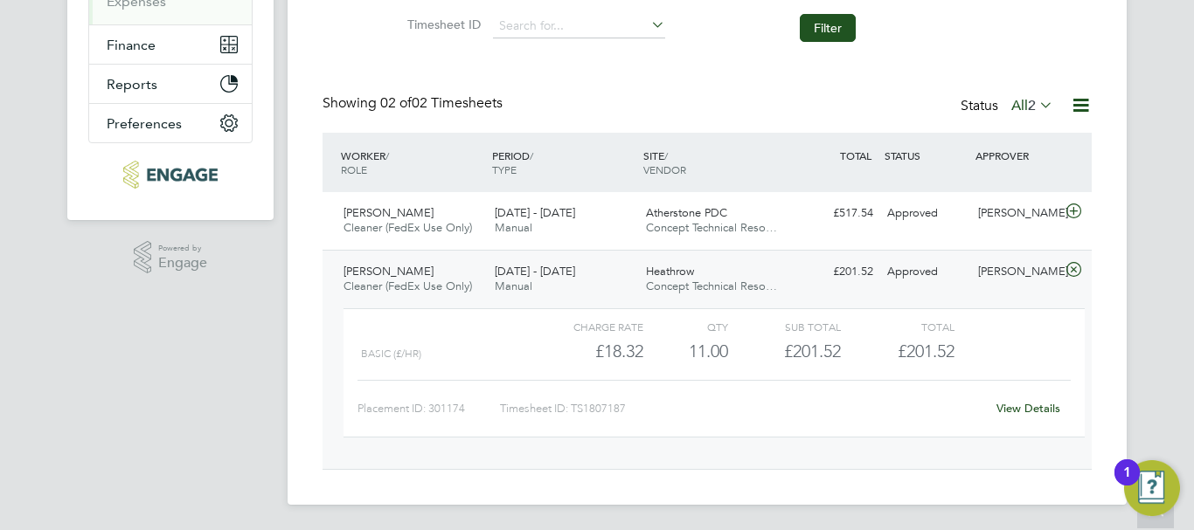
scroll to position [335, 0]
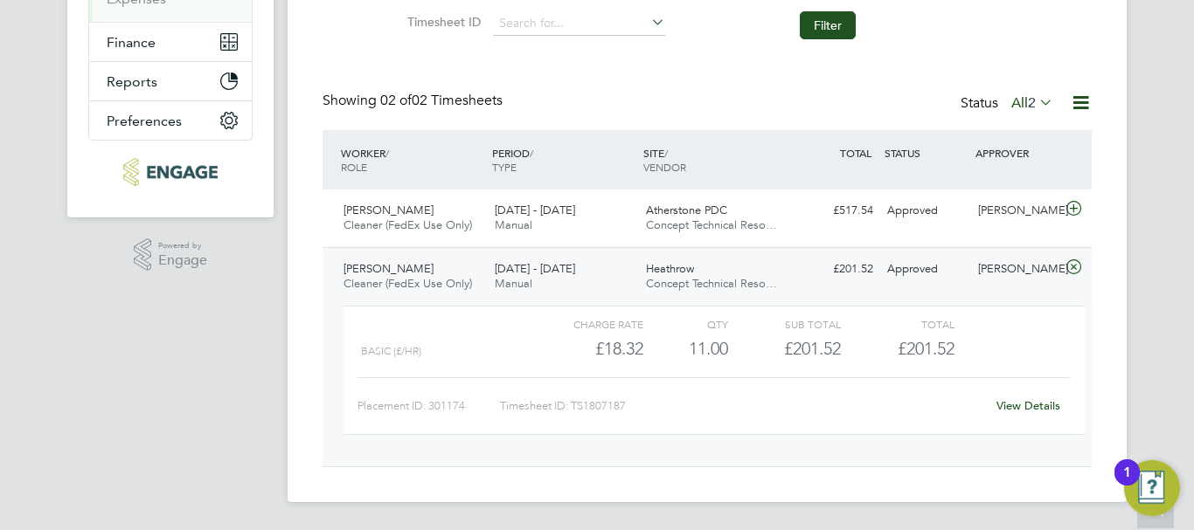
click at [1038, 395] on div "View Details" at bounding box center [1028, 406] width 86 height 28
click at [1037, 408] on link "View Details" at bounding box center [1028, 406] width 64 height 15
